Goal: Navigation & Orientation: Find specific page/section

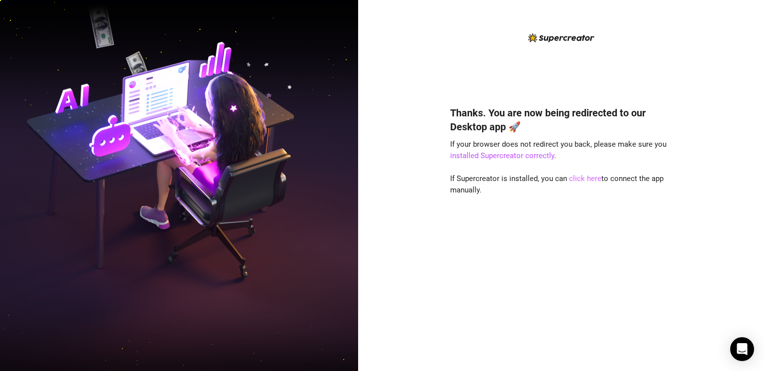
click at [588, 179] on link "click here" at bounding box center [585, 178] width 32 height 9
